Goal: Information Seeking & Learning: Find specific fact

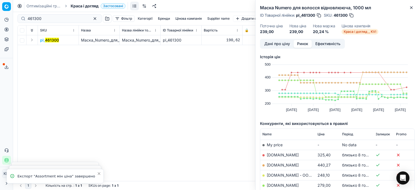
scroll to position [82, 0]
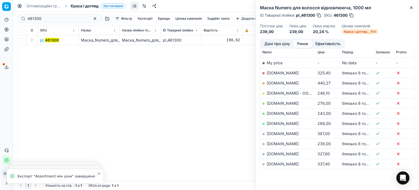
click at [415, 7] on div "Маска Numero для волосся відновлююча, 1000 мл ID Товарної лінійки : pl_461300 S…" at bounding box center [337, 19] width 163 height 39
click at [412, 9] on icon "button" at bounding box center [411, 7] width 4 height 4
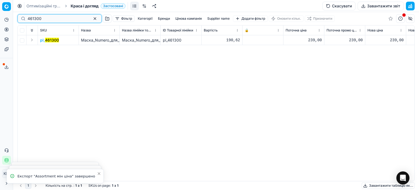
drag, startPoint x: 48, startPoint y: 19, endPoint x: 25, endPoint y: 19, distance: 22.9
click at [25, 19] on div "461300" at bounding box center [59, 18] width 84 height 9
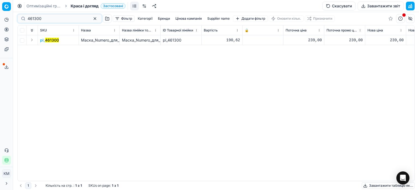
click at [55, 41] on mark "461300" at bounding box center [52, 40] width 14 height 5
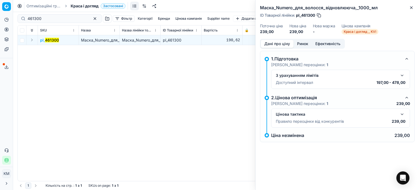
click at [304, 44] on button "Ринок" at bounding box center [303, 44] width 18 height 8
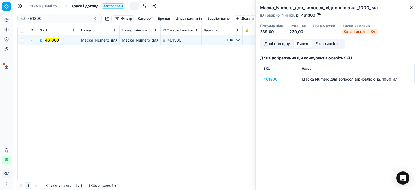
click at [274, 77] on div "461300" at bounding box center [280, 78] width 32 height 5
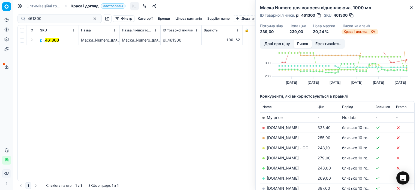
scroll to position [82, 0]
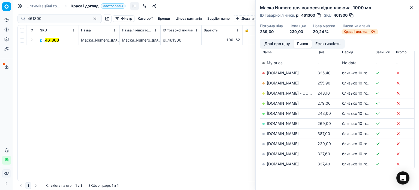
click at [283, 145] on td "[DOMAIN_NAME]" at bounding box center [287, 143] width 55 height 10
click at [283, 143] on link "[DOMAIN_NAME]" at bounding box center [283, 143] width 32 height 5
drag, startPoint x: 412, startPoint y: 7, endPoint x: 332, endPoint y: 35, distance: 84.7
click at [411, 7] on icon "button" at bounding box center [411, 8] width 2 height 2
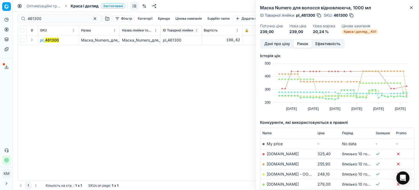
scroll to position [0, 0]
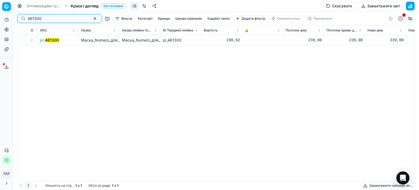
drag, startPoint x: 49, startPoint y: 20, endPoint x: 12, endPoint y: 19, distance: 37.7
click at [12, 19] on div "Pricing platform Аналітика Цінова оптимізація Асортимент продукції Шаблони Серв…" at bounding box center [209, 95] width 419 height 190
paste input "696506"
click at [57, 40] on mark "696506" at bounding box center [52, 40] width 14 height 5
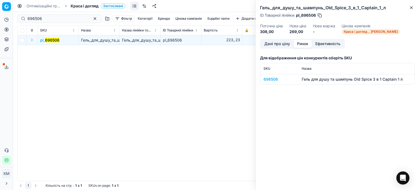
click at [306, 43] on button "Ринок" at bounding box center [303, 44] width 18 height 8
click at [274, 78] on div "696506" at bounding box center [280, 78] width 32 height 5
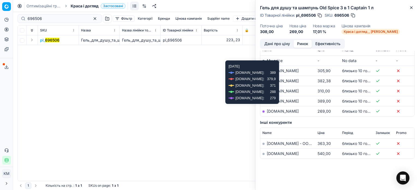
scroll to position [85, 0]
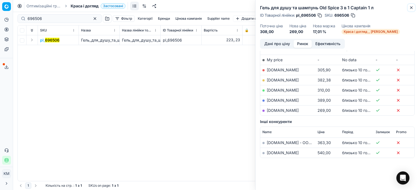
click at [412, 9] on icon "button" at bounding box center [411, 7] width 4 height 4
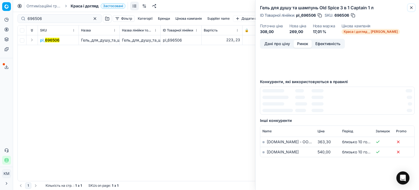
scroll to position [43, 0]
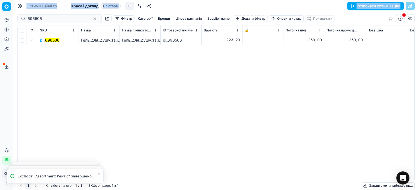
drag, startPoint x: 20, startPoint y: 22, endPoint x: 10, endPoint y: 22, distance: 9.6
click at [11, 22] on div "Pricing platform Аналітика Цінова оптимізація Асортимент продукції Шаблони Серв…" at bounding box center [209, 95] width 419 height 190
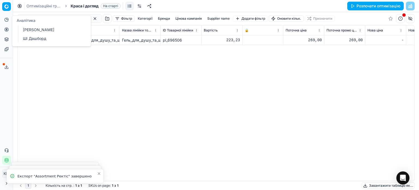
click at [95, 113] on div "pl_ 696506 Гель_для_душу_та_шампунь_Old_Spice_3_в_1_Captain_1_л Гель_для_душу_т…" at bounding box center [216, 107] width 397 height 145
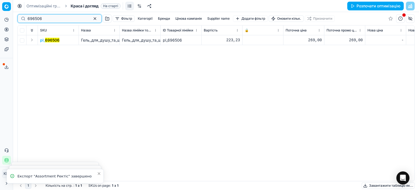
drag, startPoint x: 47, startPoint y: 17, endPoint x: 24, endPoint y: 18, distance: 22.6
click at [24, 18] on div "696506" at bounding box center [59, 18] width 84 height 9
paste input "746880"
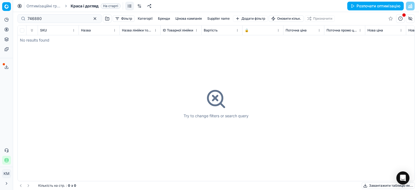
click at [46, 40] on div "Try to change filters or search query" at bounding box center [216, 102] width 397 height 155
click at [28, 18] on input "746880" at bounding box center [58, 18] width 60 height 5
click at [29, 18] on input "746880" at bounding box center [58, 18] width 60 height 5
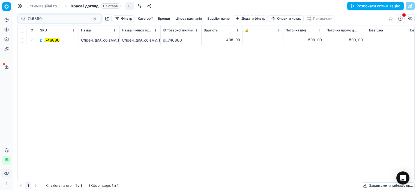
click at [56, 43] on td "pl_ 746880" at bounding box center [58, 40] width 41 height 10
click at [55, 41] on mark "746880" at bounding box center [52, 40] width 14 height 5
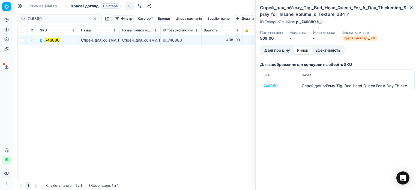
drag, startPoint x: 307, startPoint y: 50, endPoint x: 300, endPoint y: 56, distance: 9.3
click at [307, 50] on button "Ринок" at bounding box center [303, 50] width 18 height 8
click at [270, 85] on div "746880" at bounding box center [280, 85] width 32 height 5
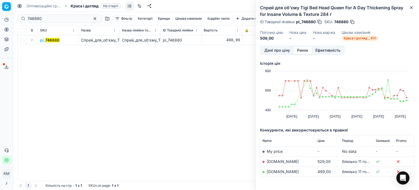
click at [289, 173] on link "[DOMAIN_NAME]" at bounding box center [283, 171] width 32 height 5
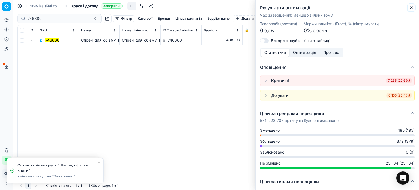
drag, startPoint x: 409, startPoint y: 9, endPoint x: 398, endPoint y: 9, distance: 10.6
click at [407, 9] on div "Результати оптимізації Час завершення : менше хвилини тому Товарообіг (ростити)…" at bounding box center [337, 95] width 164 height 190
click at [410, 10] on button "Close" at bounding box center [411, 7] width 7 height 7
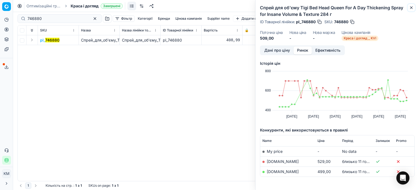
click at [412, 6] on icon "button" at bounding box center [411, 7] width 4 height 4
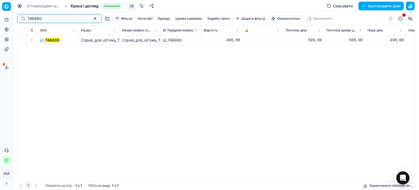
drag, startPoint x: 42, startPoint y: 21, endPoint x: 0, endPoint y: 20, distance: 42.3
click at [0, 20] on div "Pricing platform Аналітика Цінова оптимізація Асортимент продукції Шаблони Серв…" at bounding box center [209, 95] width 419 height 190
paste input "605746"
click at [55, 40] on mark "605746" at bounding box center [52, 40] width 14 height 5
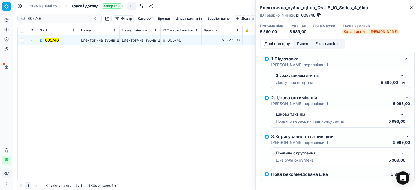
click at [304, 48] on div "Дані про ціну Ринок Ефективність" at bounding box center [302, 44] width 85 height 10
click at [303, 47] on button "Ринок" at bounding box center [303, 44] width 18 height 8
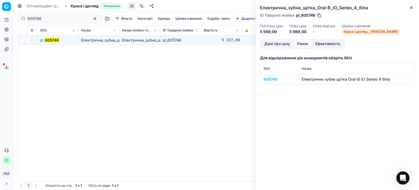
click at [276, 78] on div "605746" at bounding box center [280, 78] width 32 height 5
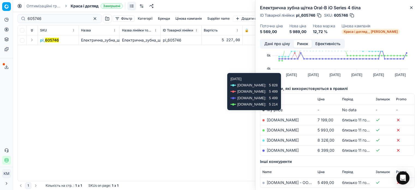
scroll to position [55, 0]
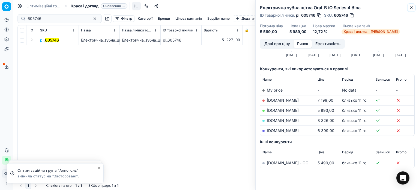
click at [412, 8] on icon "button" at bounding box center [411, 7] width 4 height 4
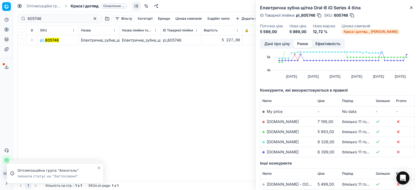
scroll to position [0, 0]
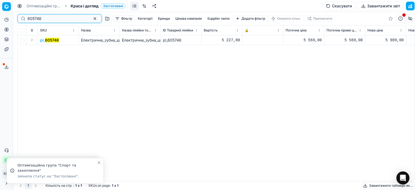
drag, startPoint x: 5, startPoint y: 14, endPoint x: 0, endPoint y: 13, distance: 5.0
click at [0, 14] on div "Pricing platform Аналітика Цінова оптимізація Асортимент продукції Шаблони Серв…" at bounding box center [209, 95] width 419 height 190
paste input "51"
type input "605751"
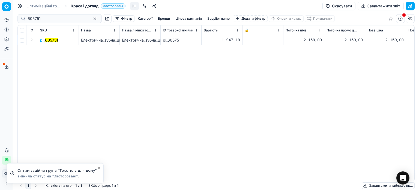
click at [54, 40] on mark "605751" at bounding box center [51, 40] width 13 height 5
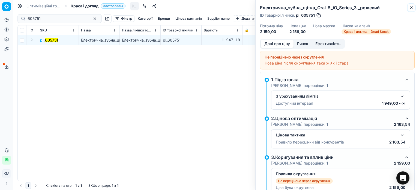
click at [411, 6] on icon "button" at bounding box center [411, 7] width 4 height 4
